Goal: Navigation & Orientation: Understand site structure

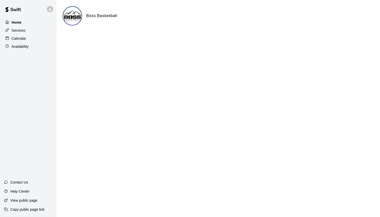
click at [23, 23] on div "Home" at bounding box center [28, 23] width 49 height 8
click at [49, 9] on icon at bounding box center [50, 9] width 5 height 5
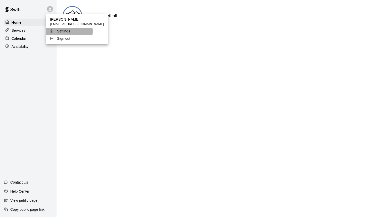
click at [69, 31] on p "Settings" at bounding box center [63, 31] width 13 height 5
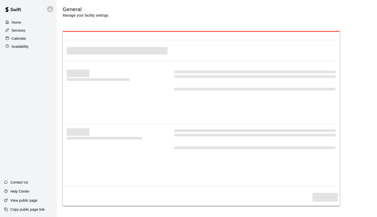
select select "**"
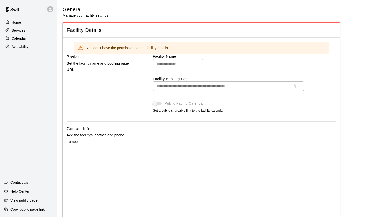
click at [17, 25] on p "Home" at bounding box center [17, 22] width 10 height 5
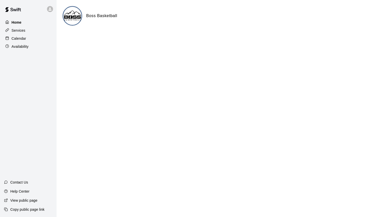
click at [22, 23] on div "Home" at bounding box center [28, 23] width 49 height 8
click at [24, 40] on p "Calendar" at bounding box center [19, 38] width 15 height 5
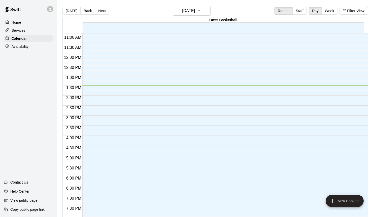
scroll to position [294, 0]
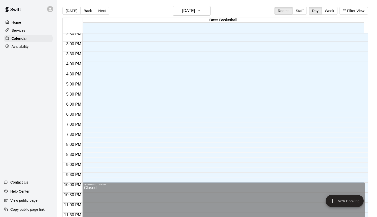
click at [20, 44] on p "Availability" at bounding box center [20, 46] width 17 height 5
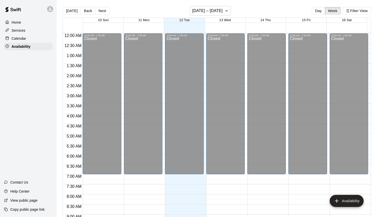
click at [21, 200] on p "View public page" at bounding box center [23, 200] width 27 height 5
click at [51, 10] on icon at bounding box center [50, 9] width 3 height 3
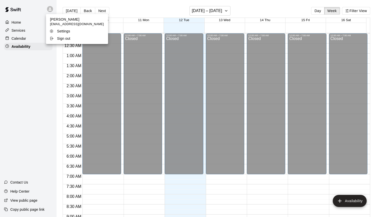
click at [63, 19] on p "[PERSON_NAME]" at bounding box center [77, 19] width 54 height 5
click at [59, 34] on li "Settings" at bounding box center [77, 31] width 62 height 7
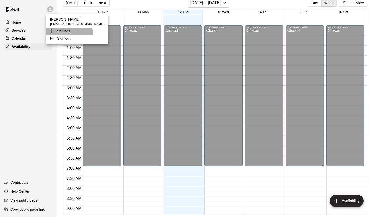
select select "**"
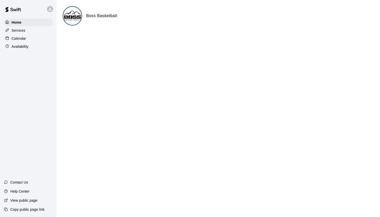
click at [71, 15] on img at bounding box center [72, 16] width 19 height 19
click at [100, 15] on h6 "Boss Basketball" at bounding box center [101, 16] width 31 height 7
click at [24, 36] on p "Calendar" at bounding box center [19, 38] width 15 height 5
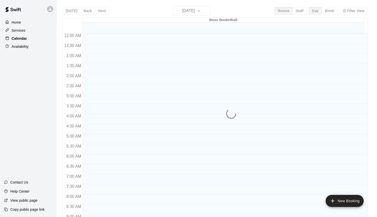
scroll to position [272, 0]
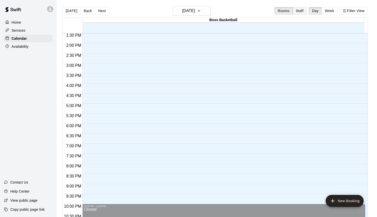
click at [305, 13] on button "Staff" at bounding box center [299, 11] width 14 height 8
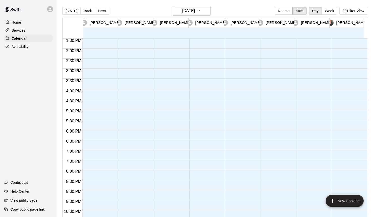
click at [105, 22] on p "[PERSON_NAME]" at bounding box center [104, 22] width 31 height 5
click at [86, 23] on icon at bounding box center [84, 22] width 5 height 5
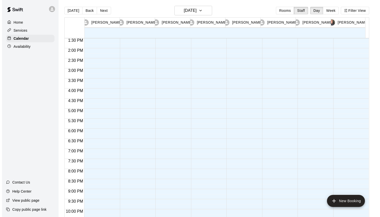
scroll to position [0, 0]
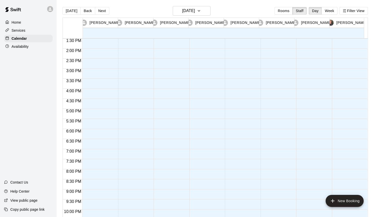
click at [21, 30] on p "Services" at bounding box center [19, 30] width 14 height 5
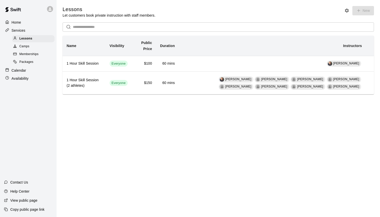
click at [18, 10] on img at bounding box center [13, 9] width 26 height 15
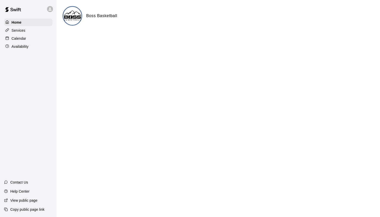
click at [95, 14] on h6 "Boss Basketball" at bounding box center [101, 16] width 31 height 7
click at [71, 18] on img at bounding box center [72, 16] width 19 height 19
click at [48, 33] on div "Services" at bounding box center [28, 31] width 49 height 8
